Goal: Information Seeking & Learning: Learn about a topic

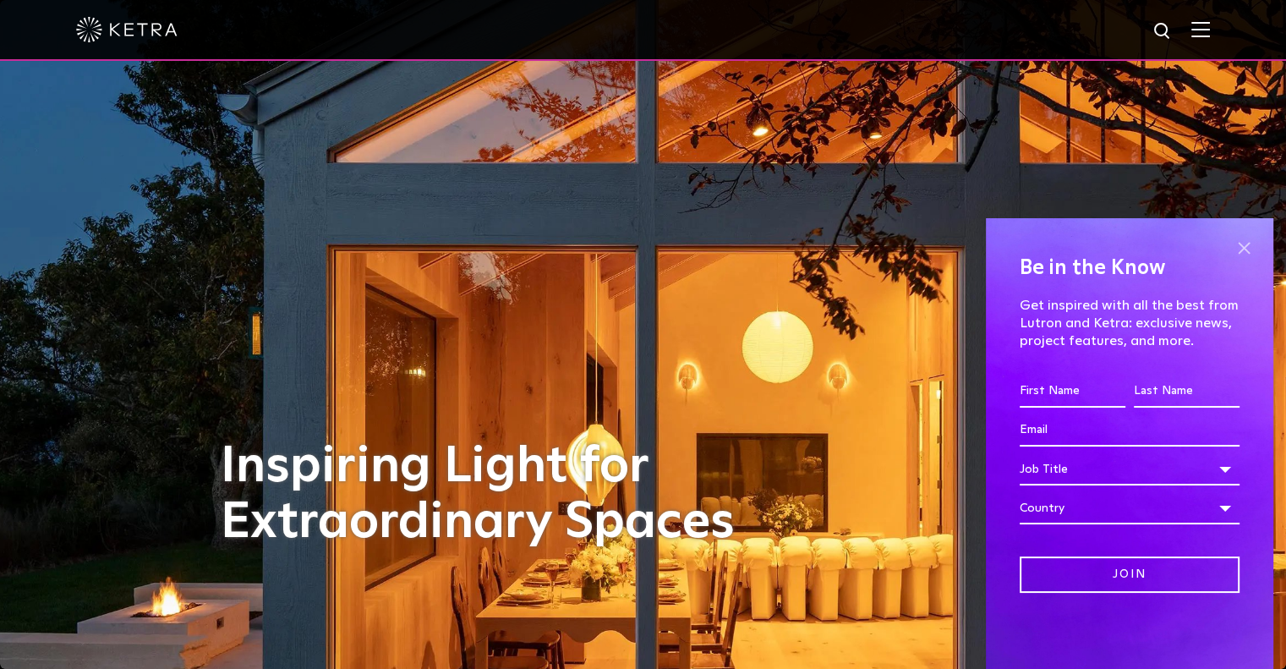
click at [1240, 249] on span at bounding box center [1243, 247] width 25 height 25
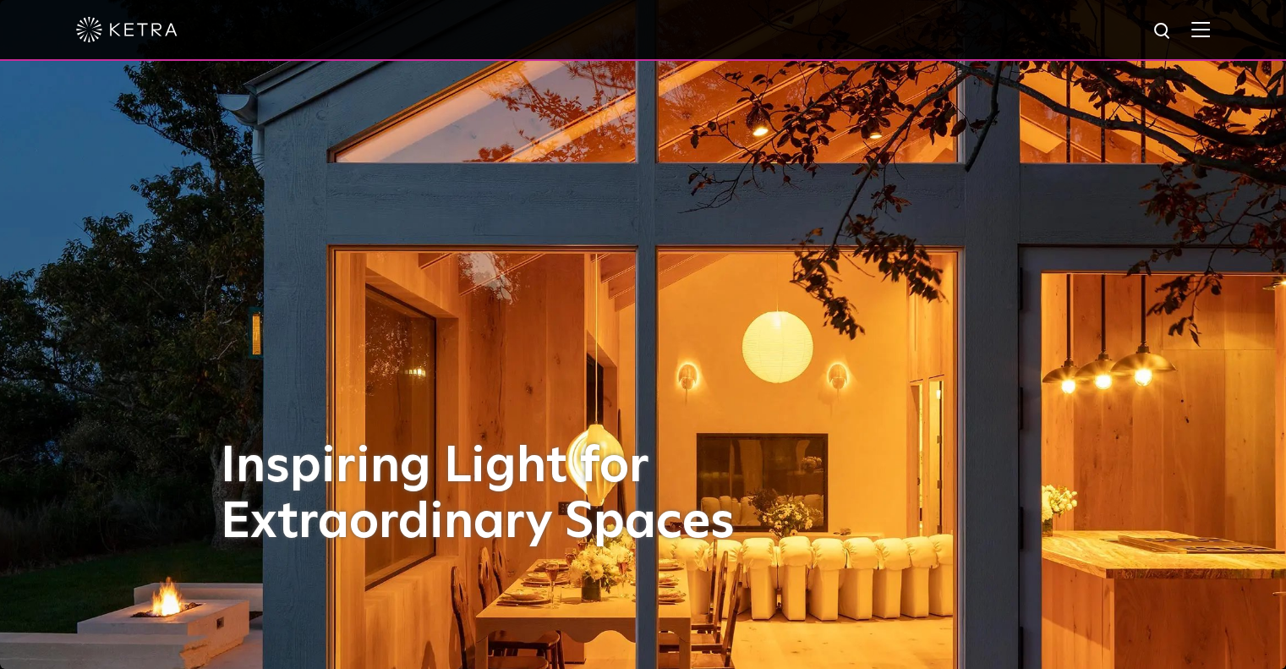
click at [1208, 38] on span at bounding box center [1200, 29] width 19 height 17
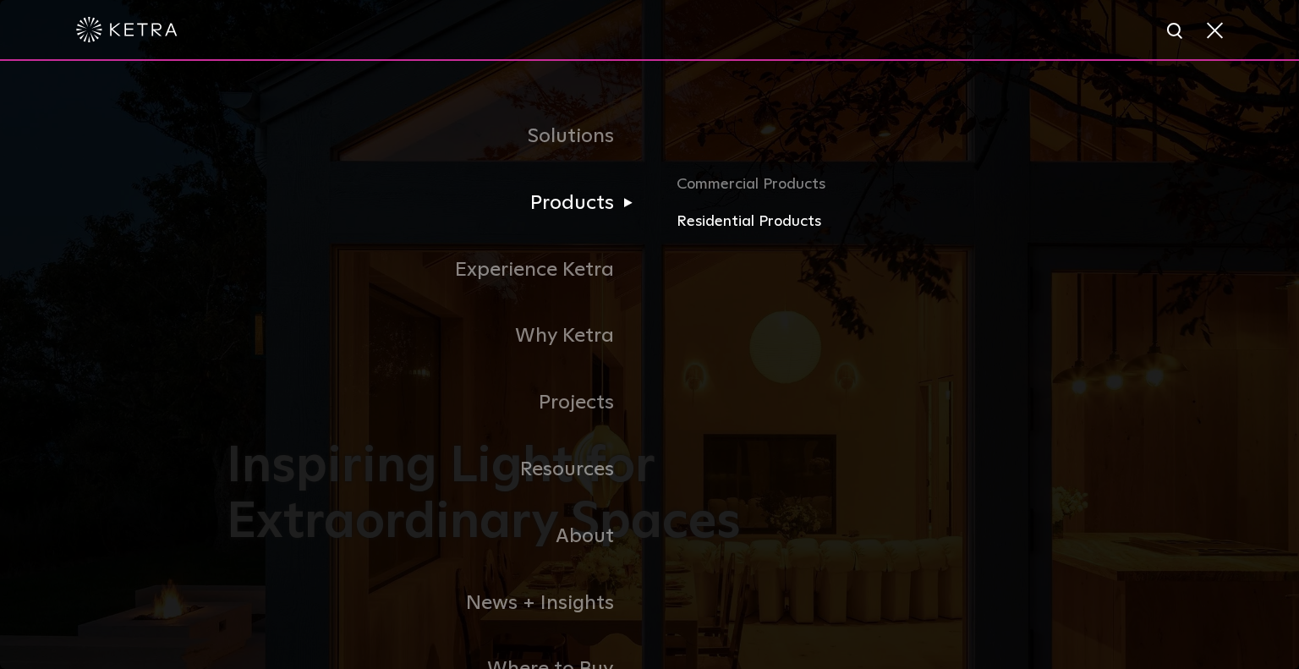
click at [696, 227] on link "Residential Products" at bounding box center [874, 222] width 396 height 25
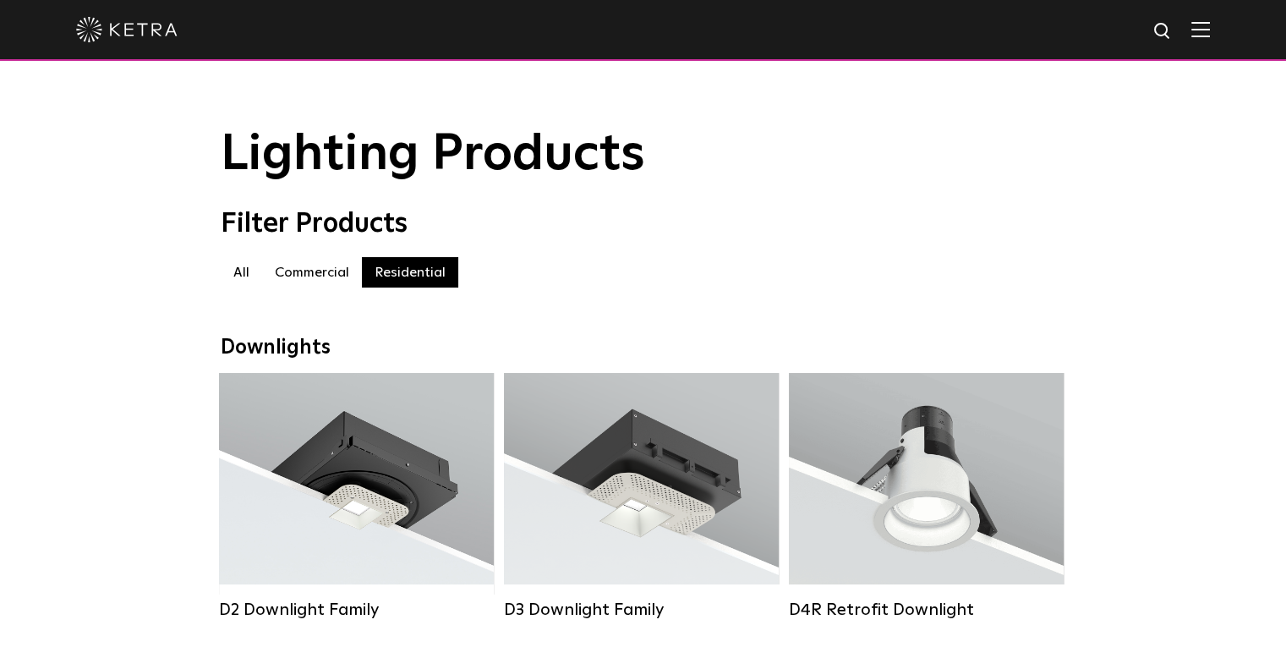
click at [1209, 36] on img at bounding box center [1200, 29] width 19 height 16
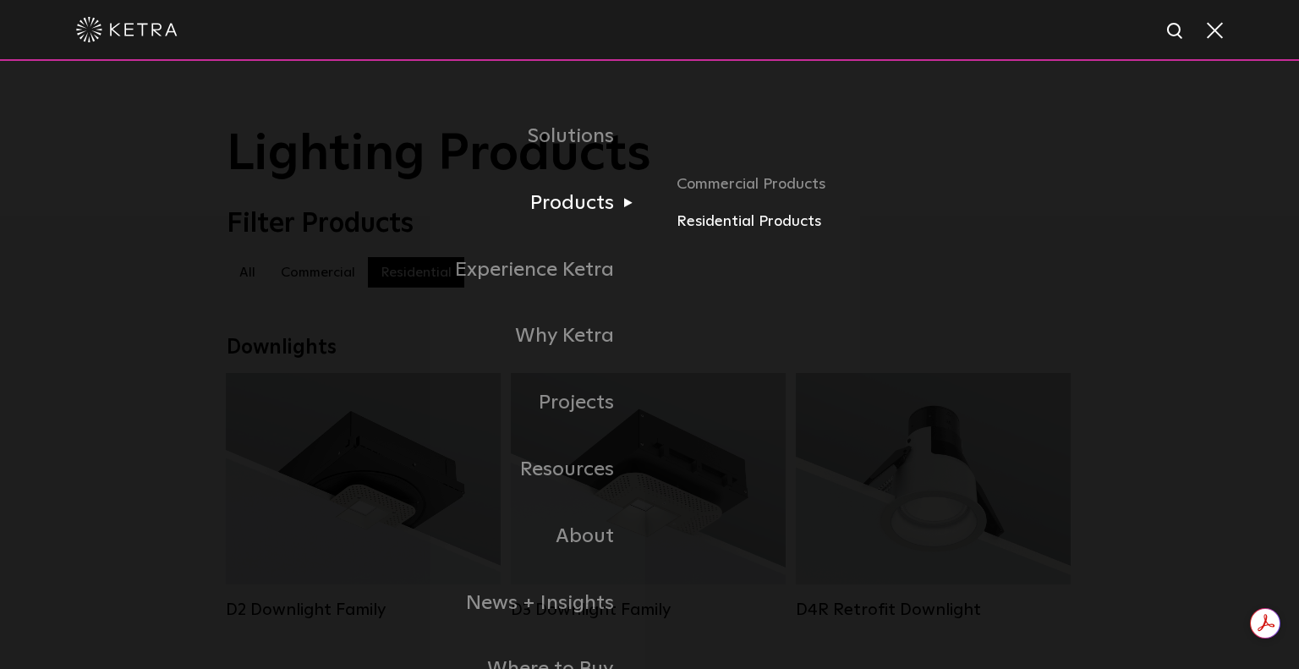
click at [701, 217] on link "Residential Products" at bounding box center [874, 222] width 396 height 25
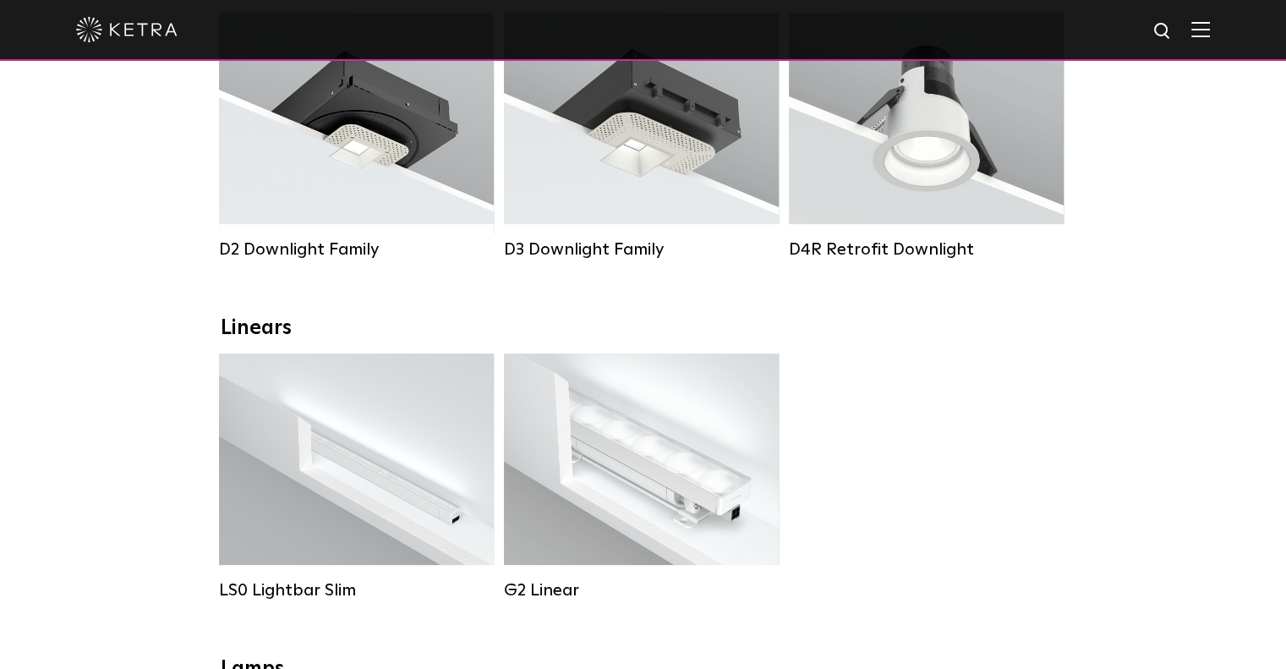
scroll to position [169, 0]
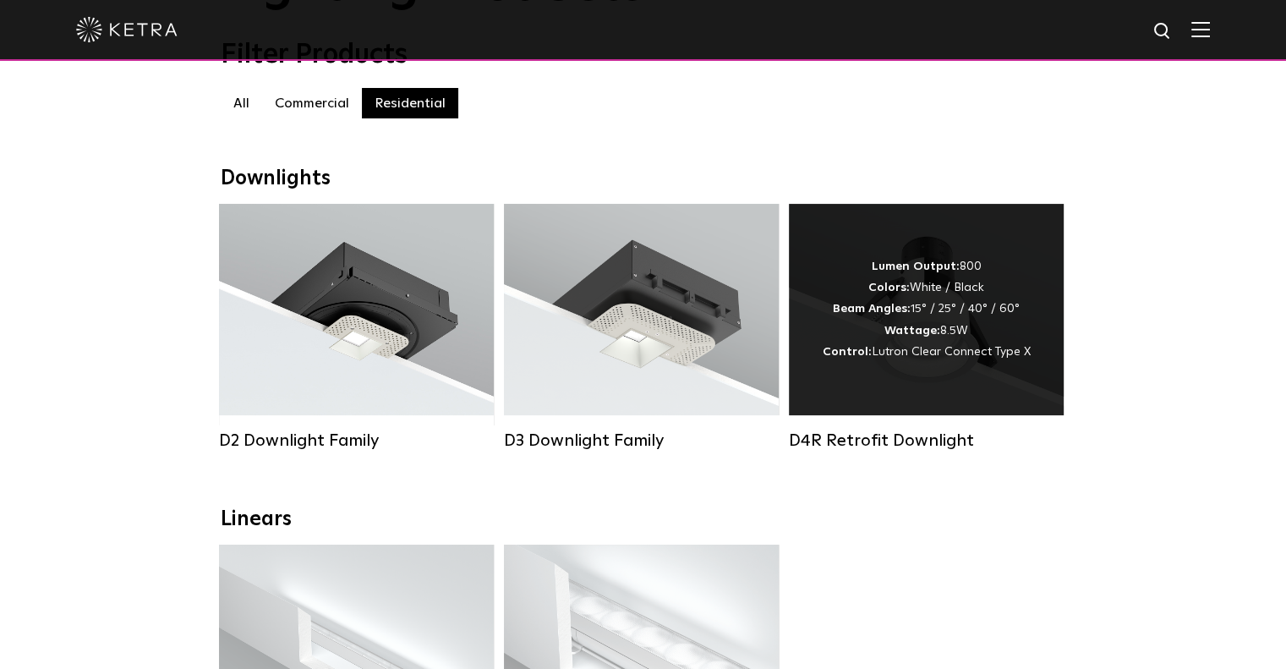
click at [902, 348] on div "Lumen Output: 800 Colors: White / Black Beam Angles: 15° / 25° / 40° / 60° Watt…" at bounding box center [927, 309] width 208 height 107
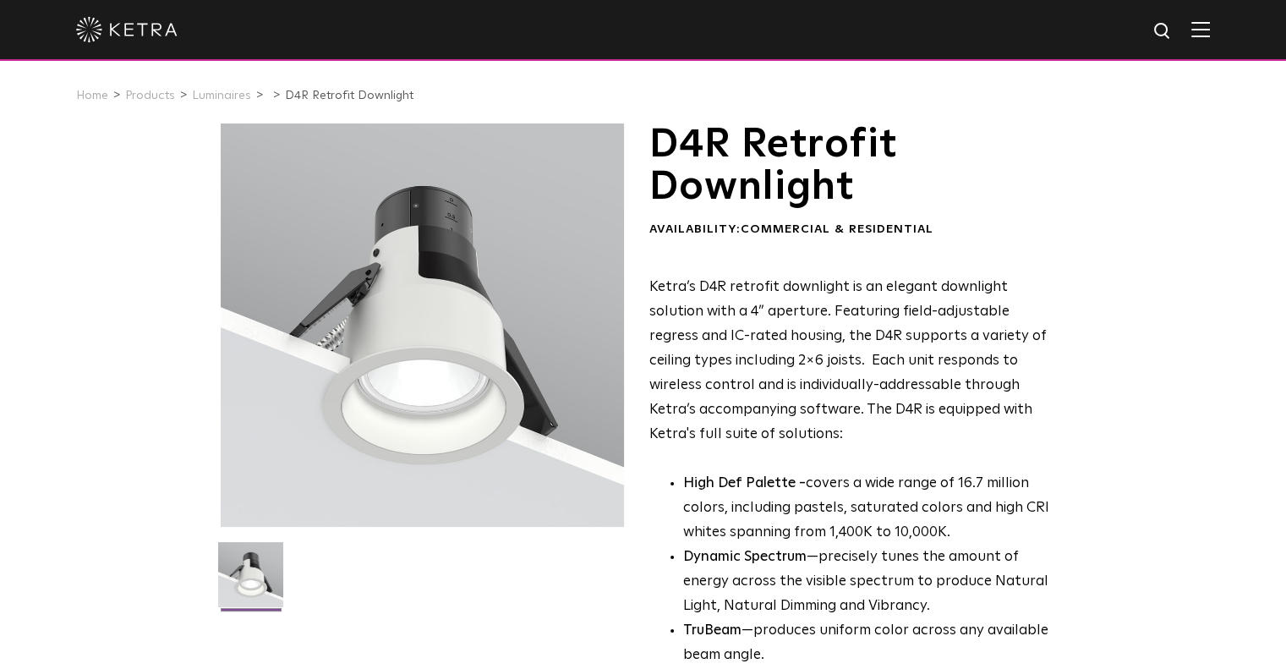
click at [1195, 28] on div at bounding box center [643, 29] width 1134 height 59
click at [1210, 39] on div at bounding box center [643, 29] width 1134 height 59
click at [1207, 34] on img at bounding box center [1200, 29] width 19 height 16
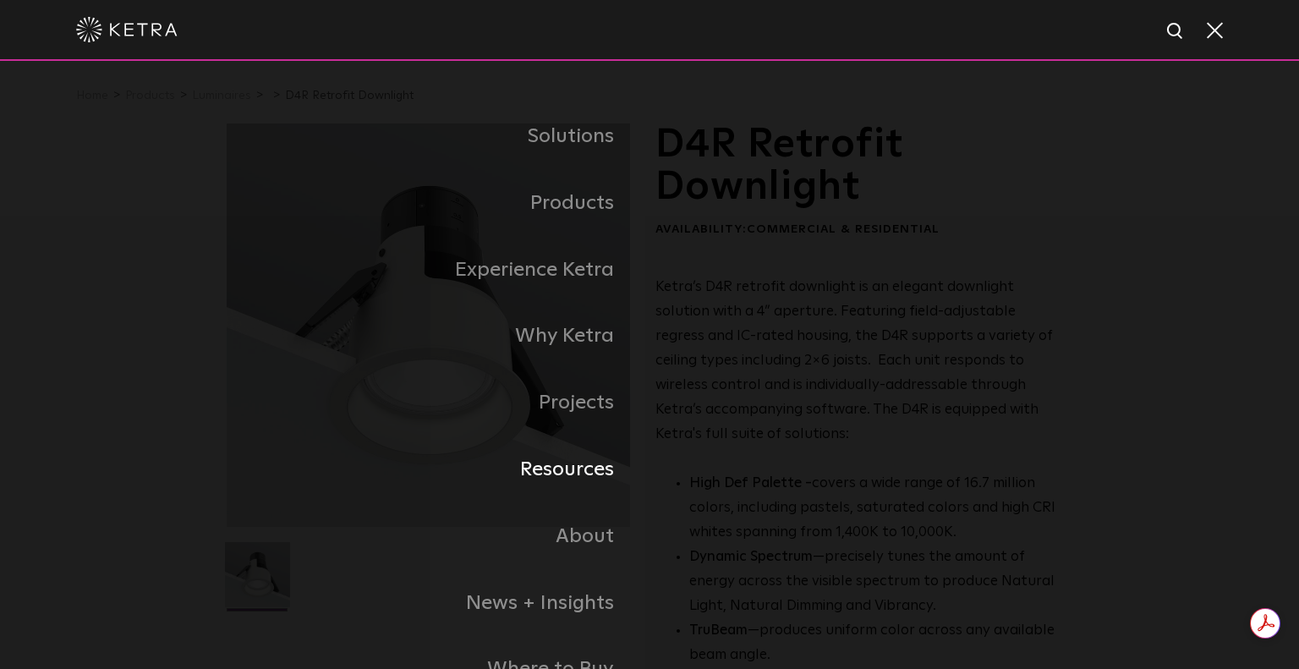
click at [585, 468] on link "Resources" at bounding box center [438, 469] width 423 height 67
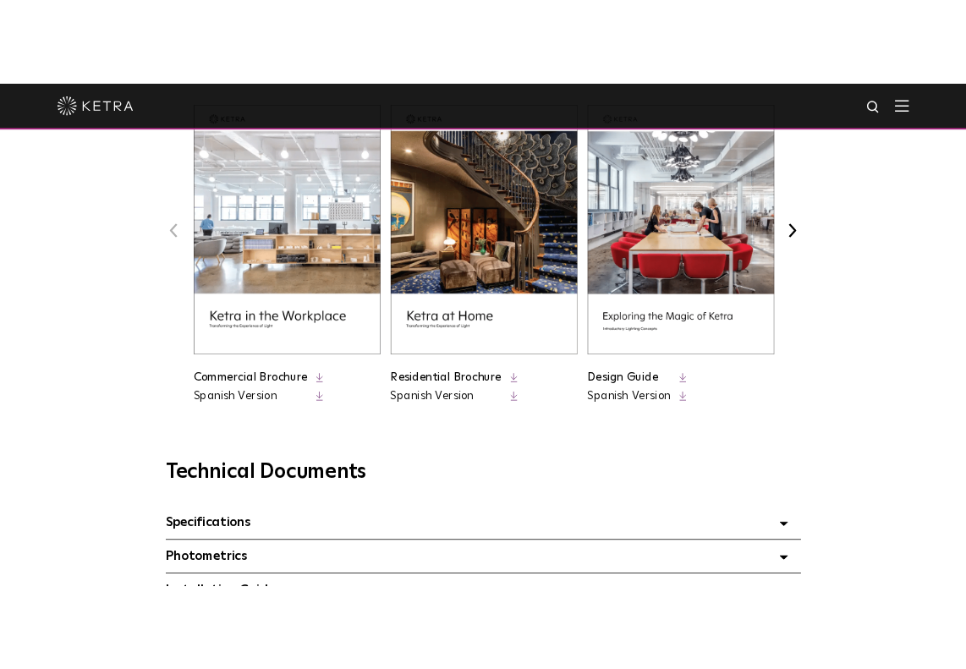
scroll to position [592, 0]
